Goal: Find specific page/section: Find specific page/section

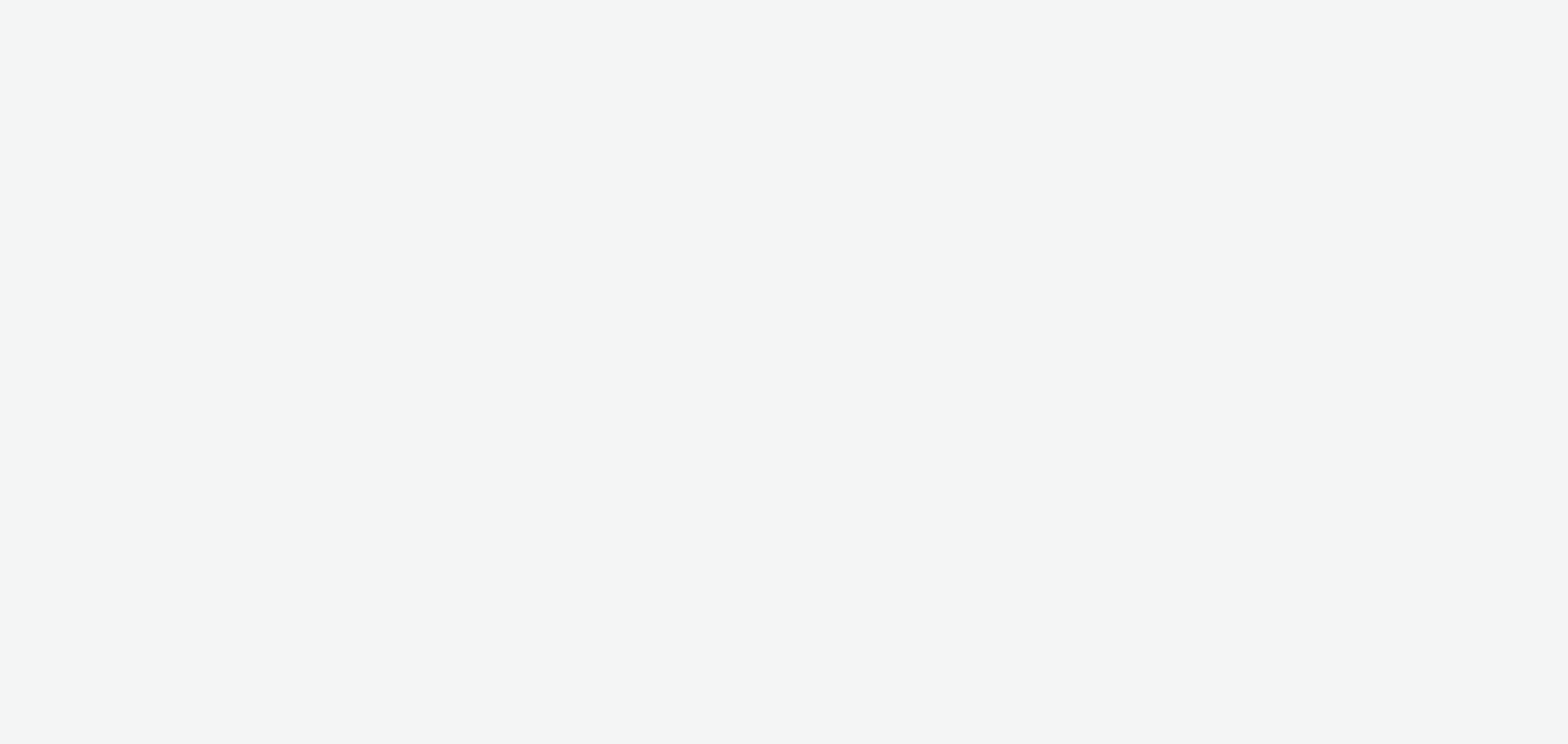
select select "ea06b517-4720-4a42-ac0a-740ca62f4ef0"
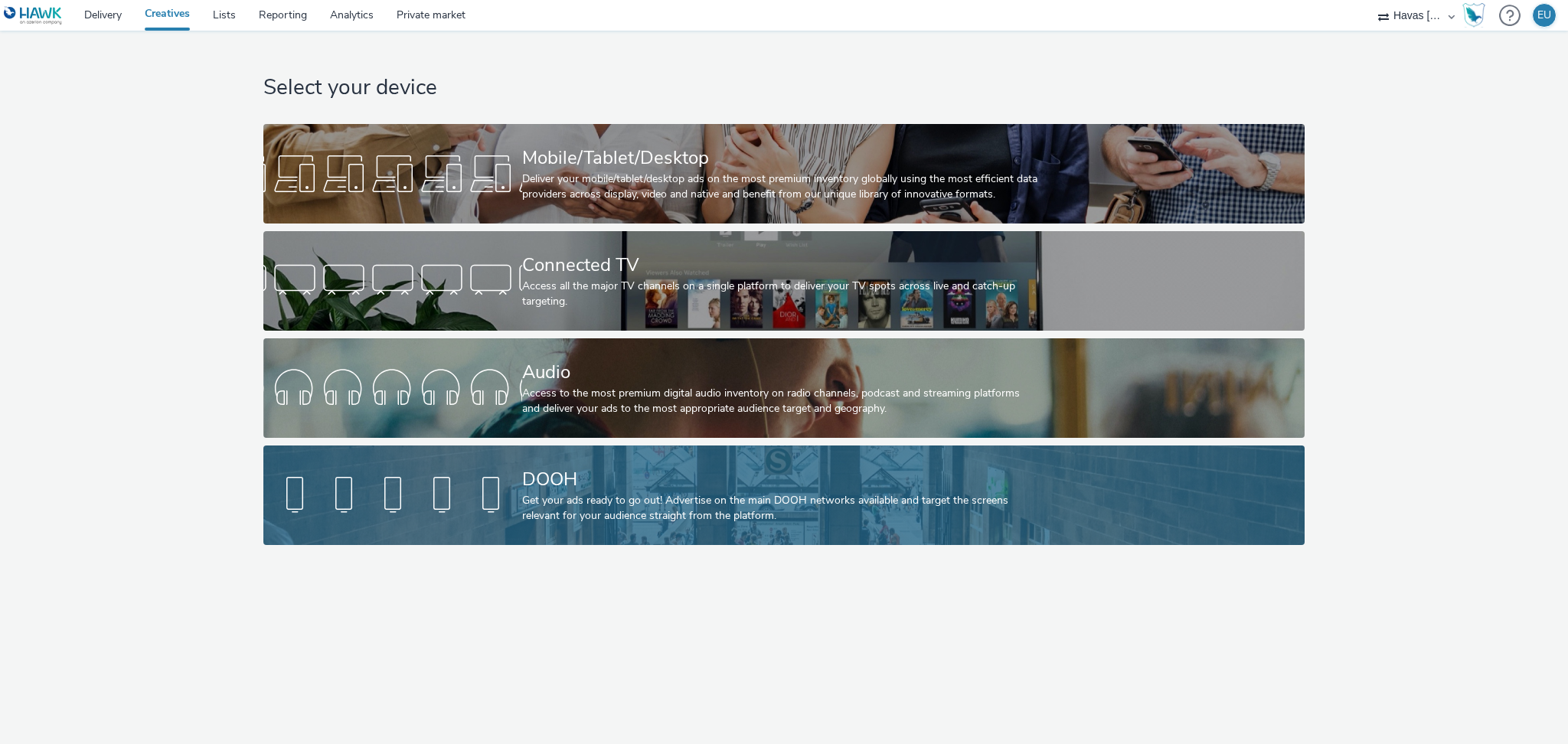
click at [658, 505] on div "Get your ads ready to go out! Advertise on the main DOOH networks available and…" at bounding box center [780, 508] width 517 height 31
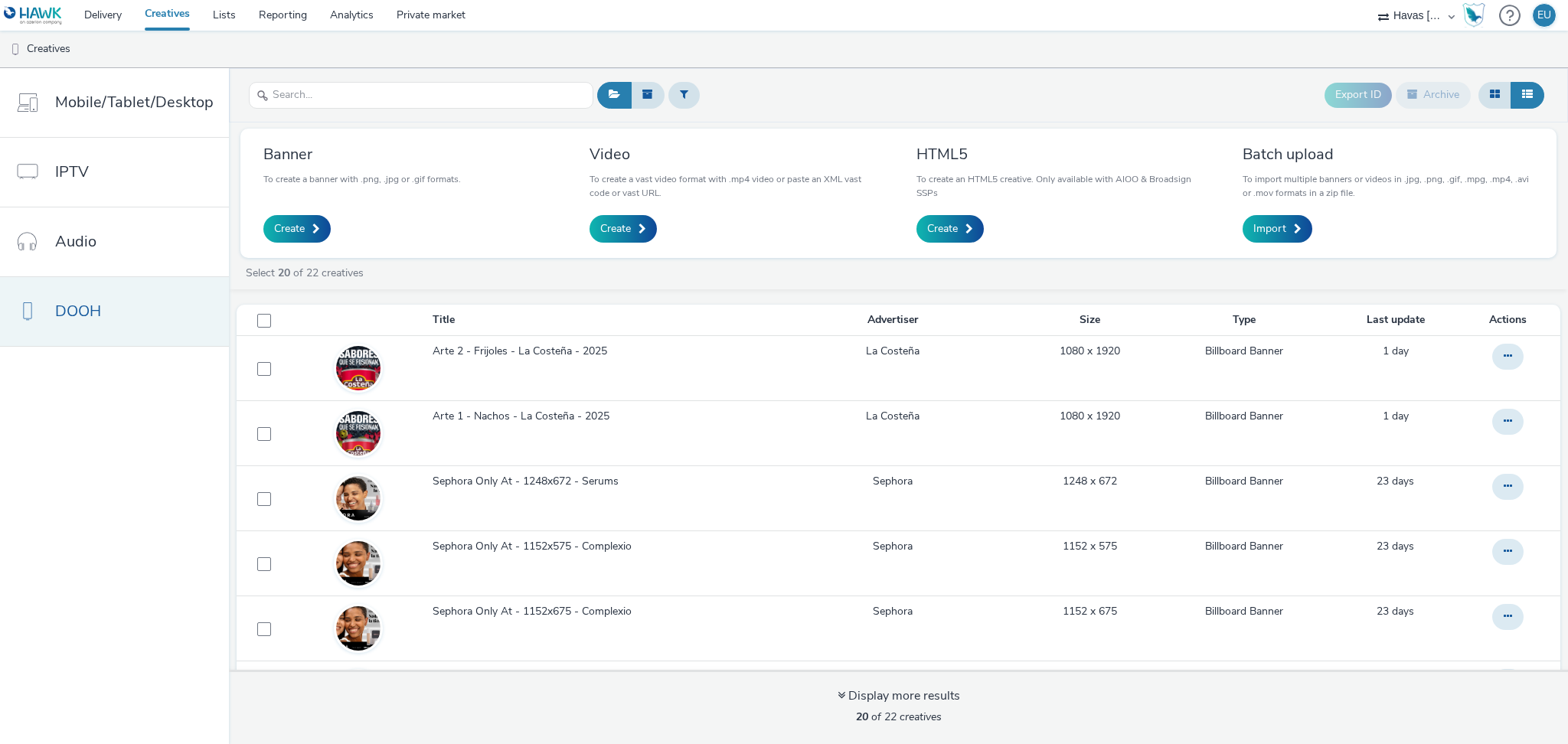
click at [94, 295] on link "DOOH" at bounding box center [114, 311] width 229 height 69
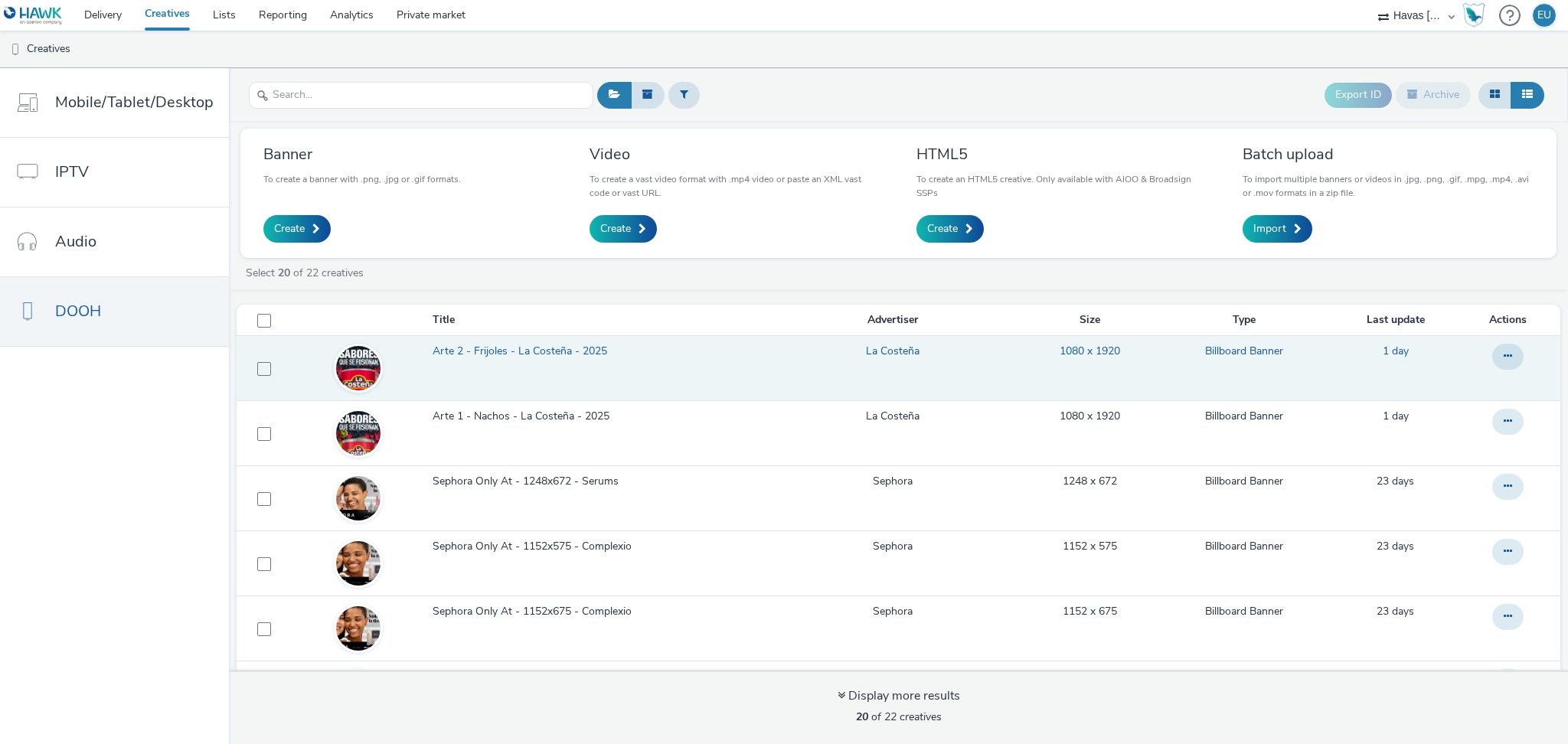
click at [528, 346] on span "Arte 2 - Frijoles - La Costeña - 2025" at bounding box center [523, 351] width 180 height 16
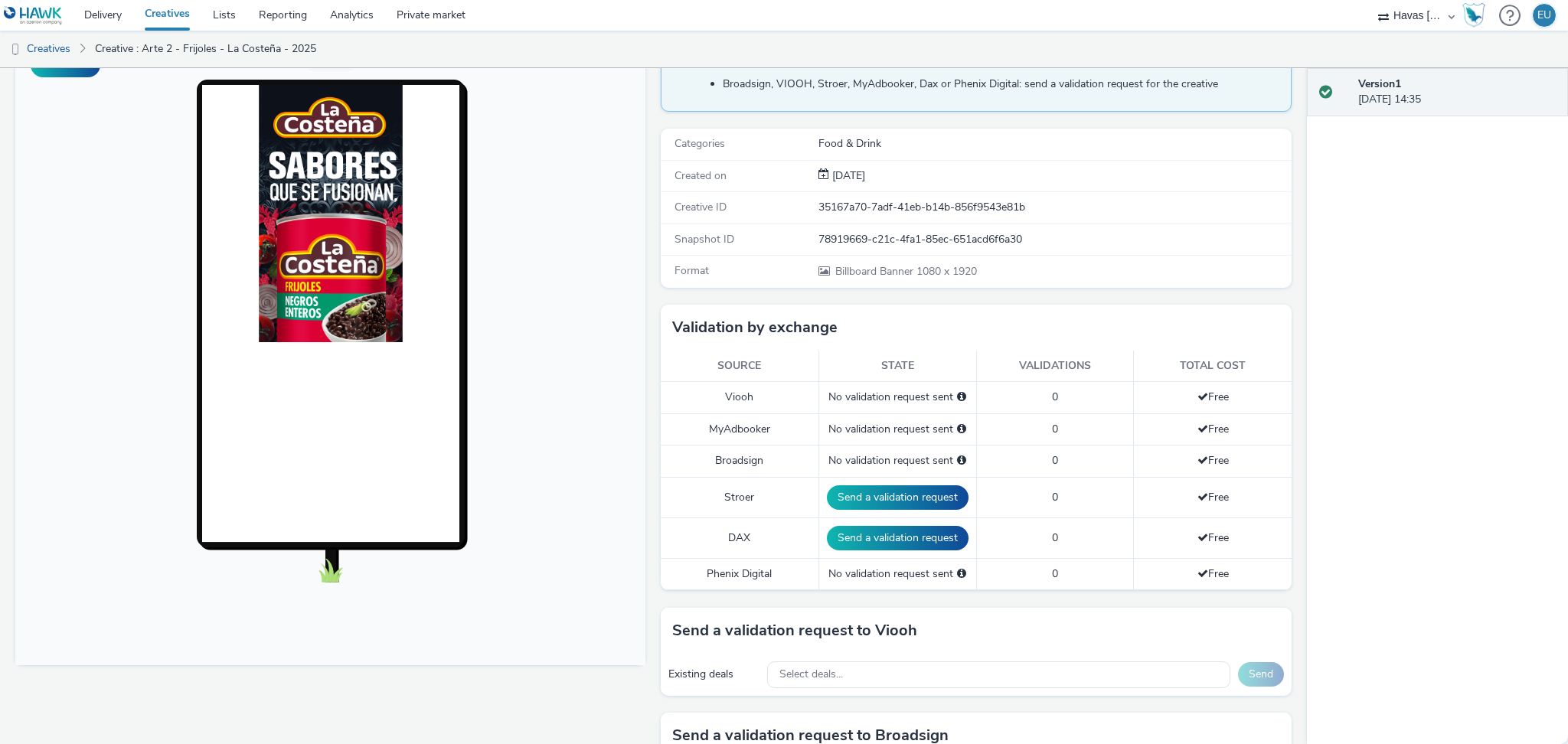
scroll to position [109, 0]
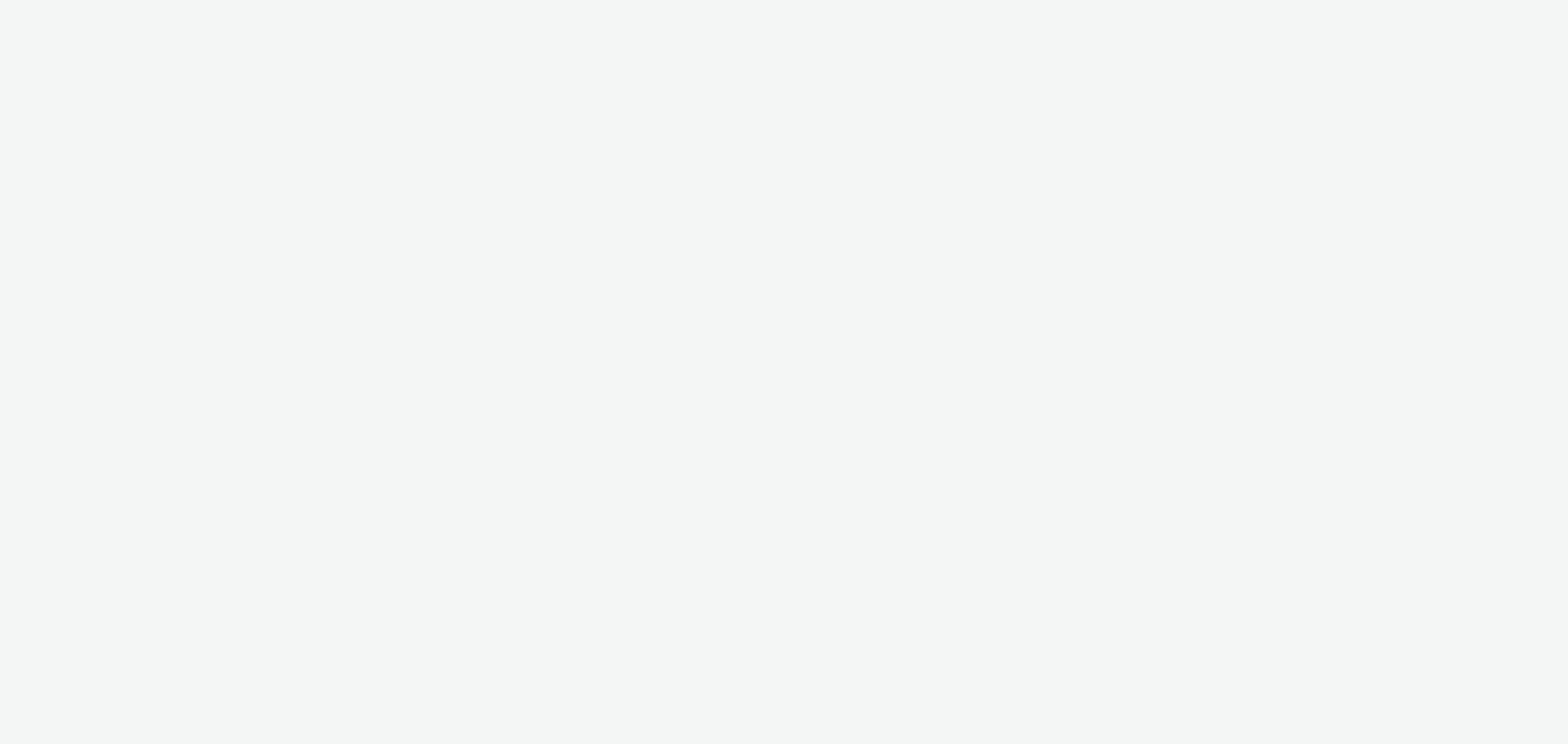
select select "ea06b517-4720-4a42-ac0a-740ca62f4ef0"
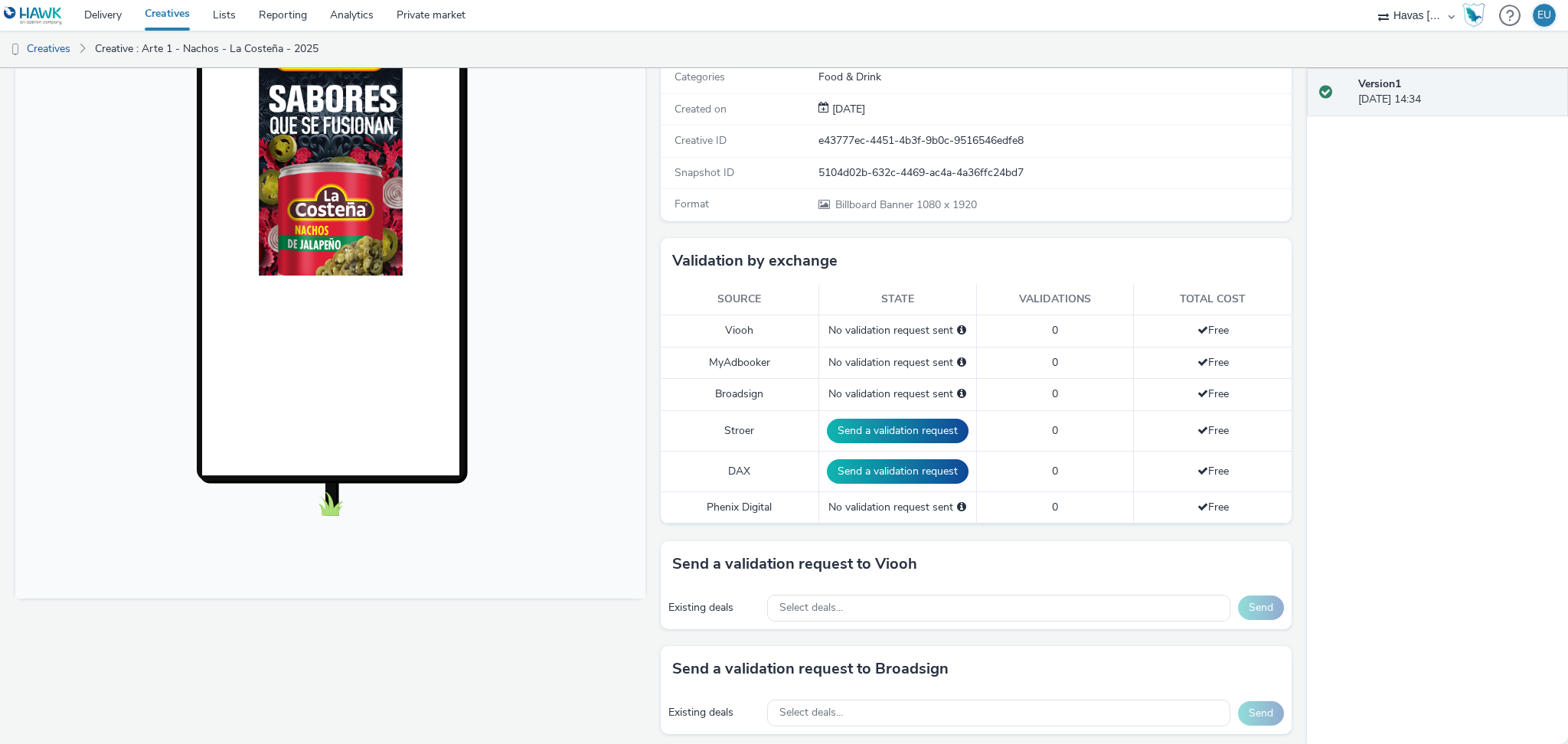
scroll to position [6, 0]
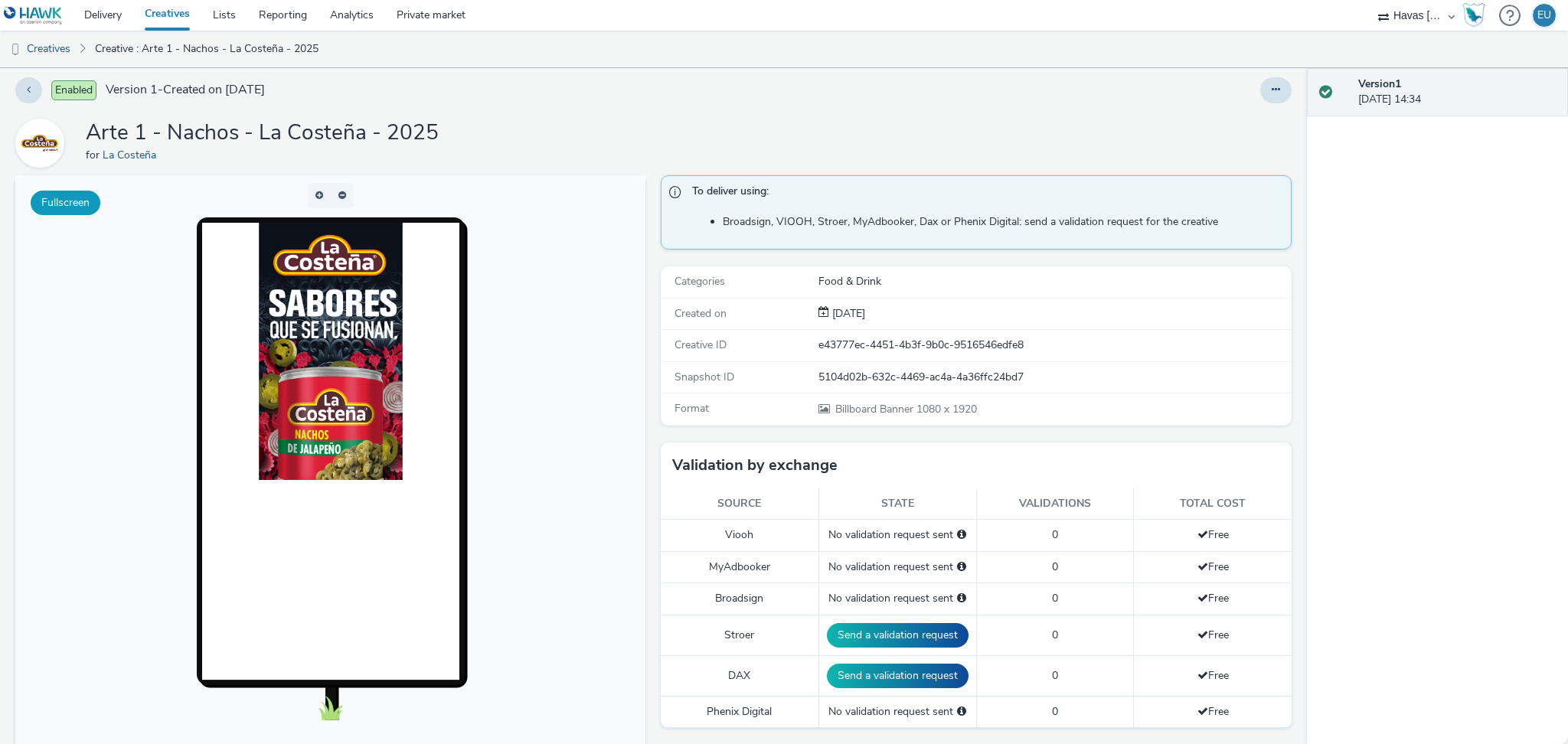
drag, startPoint x: 317, startPoint y: 246, endPoint x: 59, endPoint y: 202, distance: 261.7
click at [59, 202] on button "Fullscreen" at bounding box center [66, 202] width 70 height 24
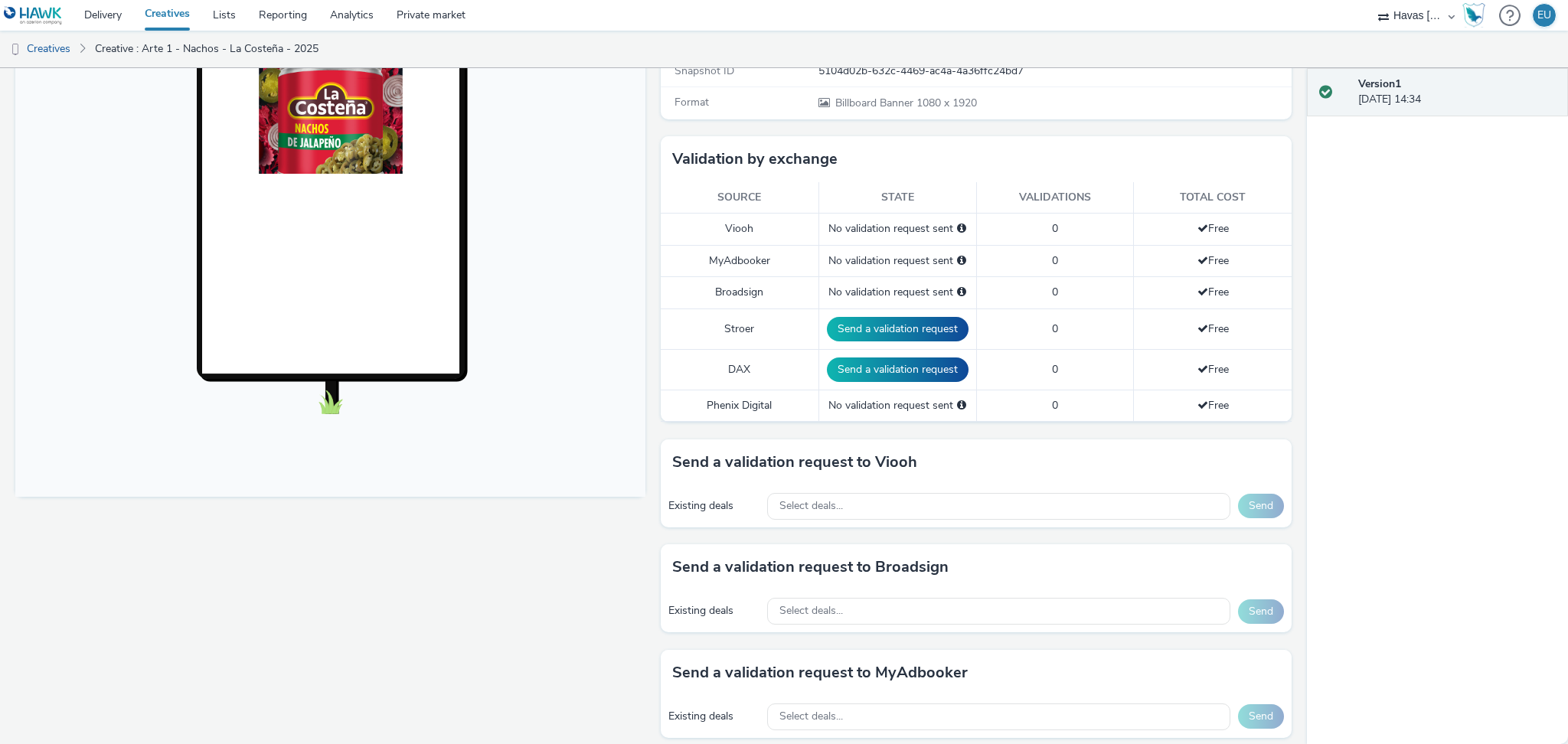
scroll to position [516, 0]
